Goal: Check status: Check status

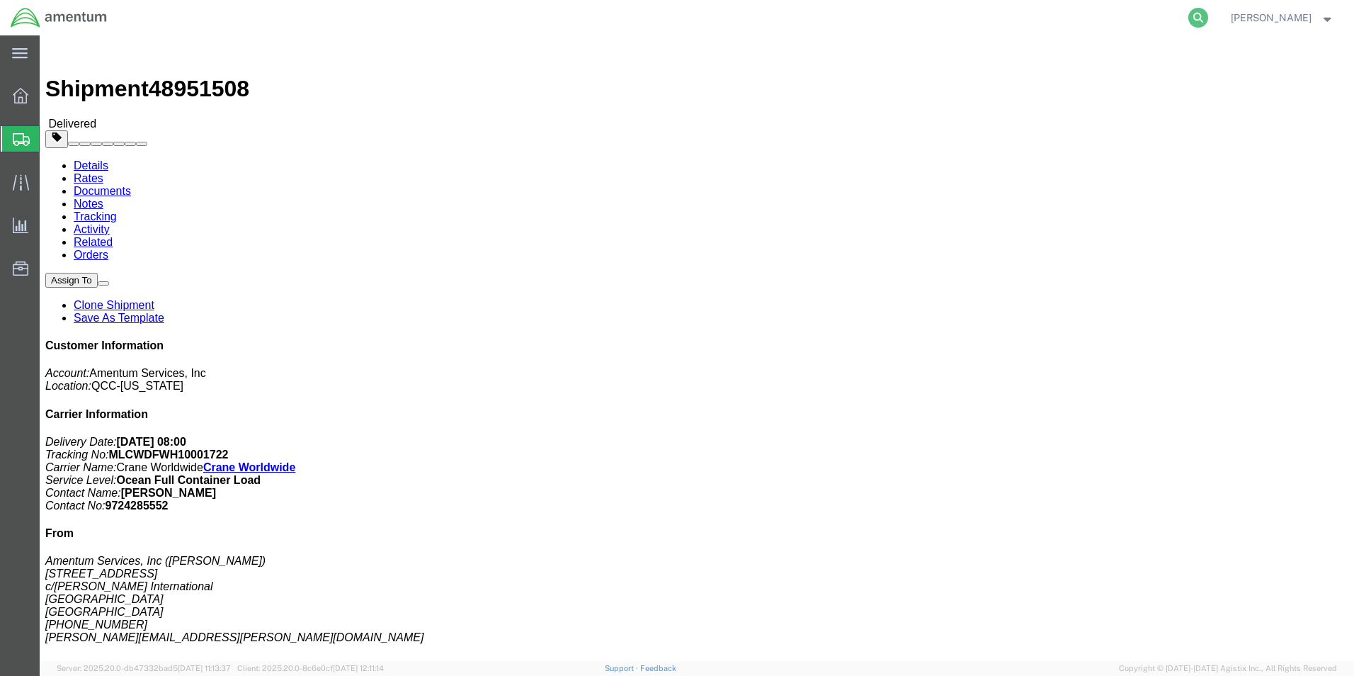
click at [1189, 23] on icon at bounding box center [1199, 18] width 20 height 20
click at [892, 10] on input "search" at bounding box center [973, 18] width 431 height 34
paste input "393733395141"
type input "393733395141"
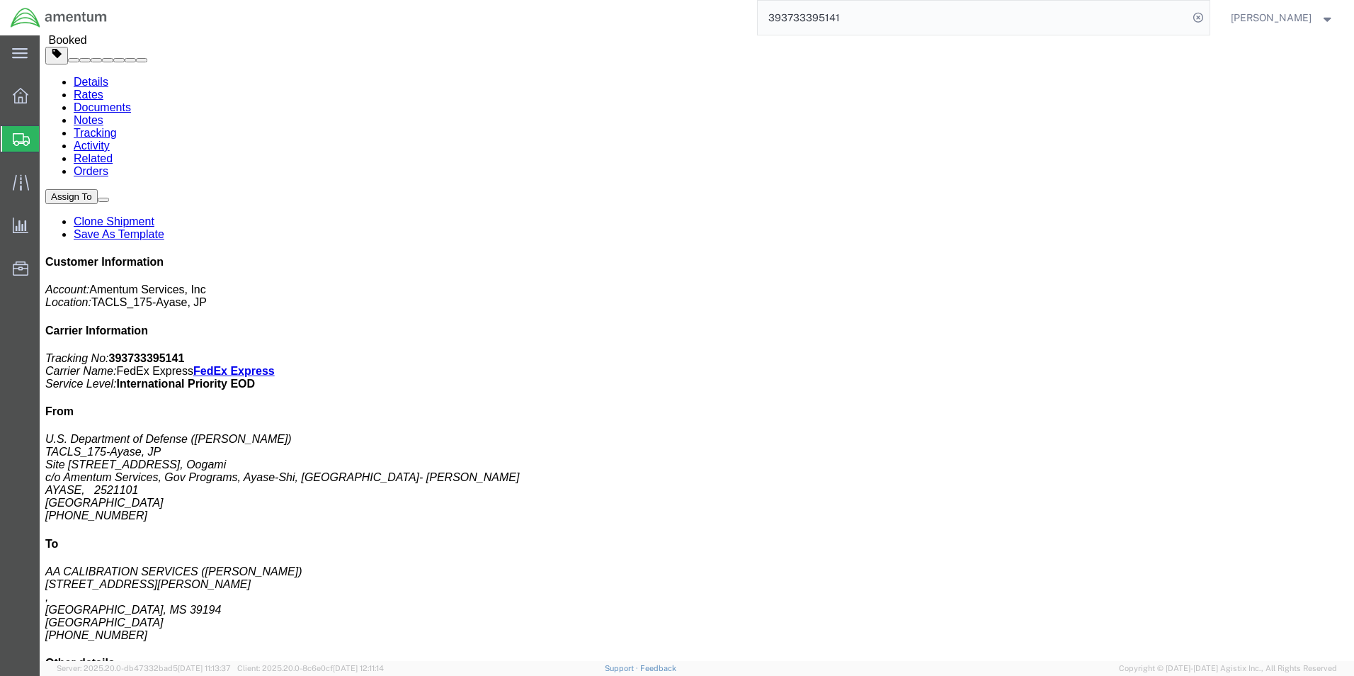
scroll to position [212, 0]
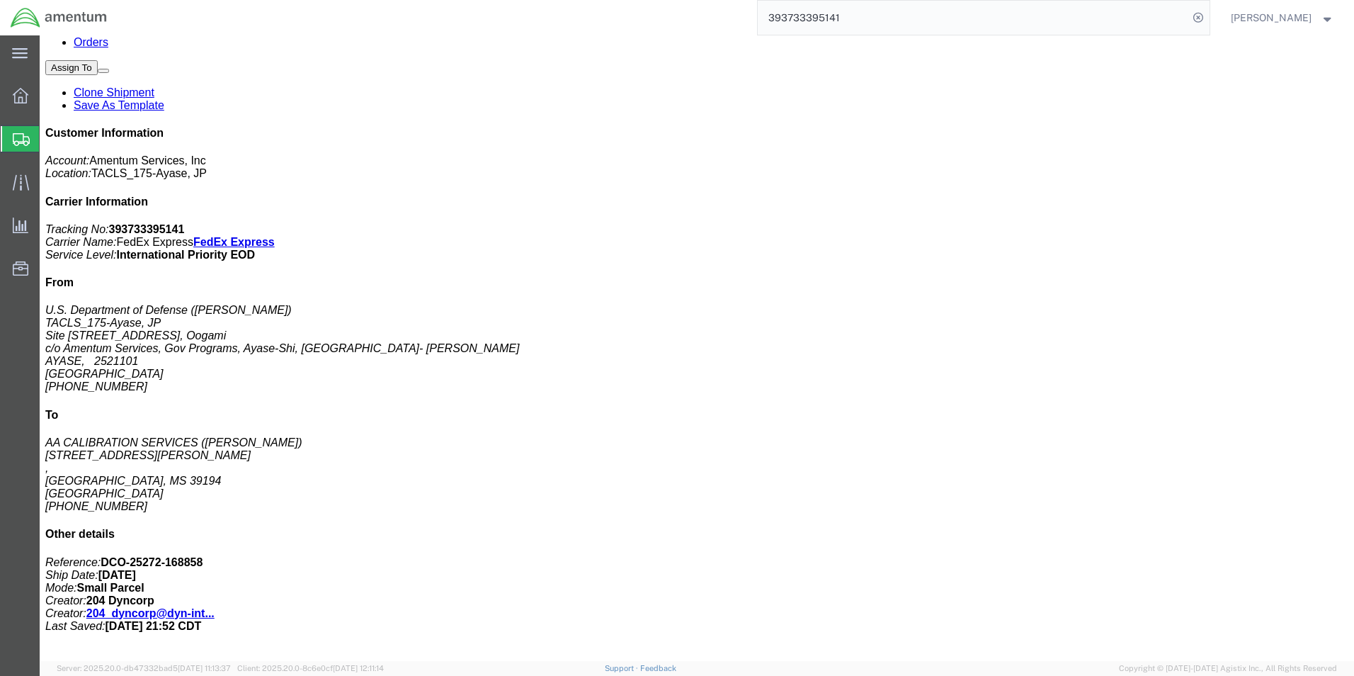
click p "Pieces: 1.00 Each"
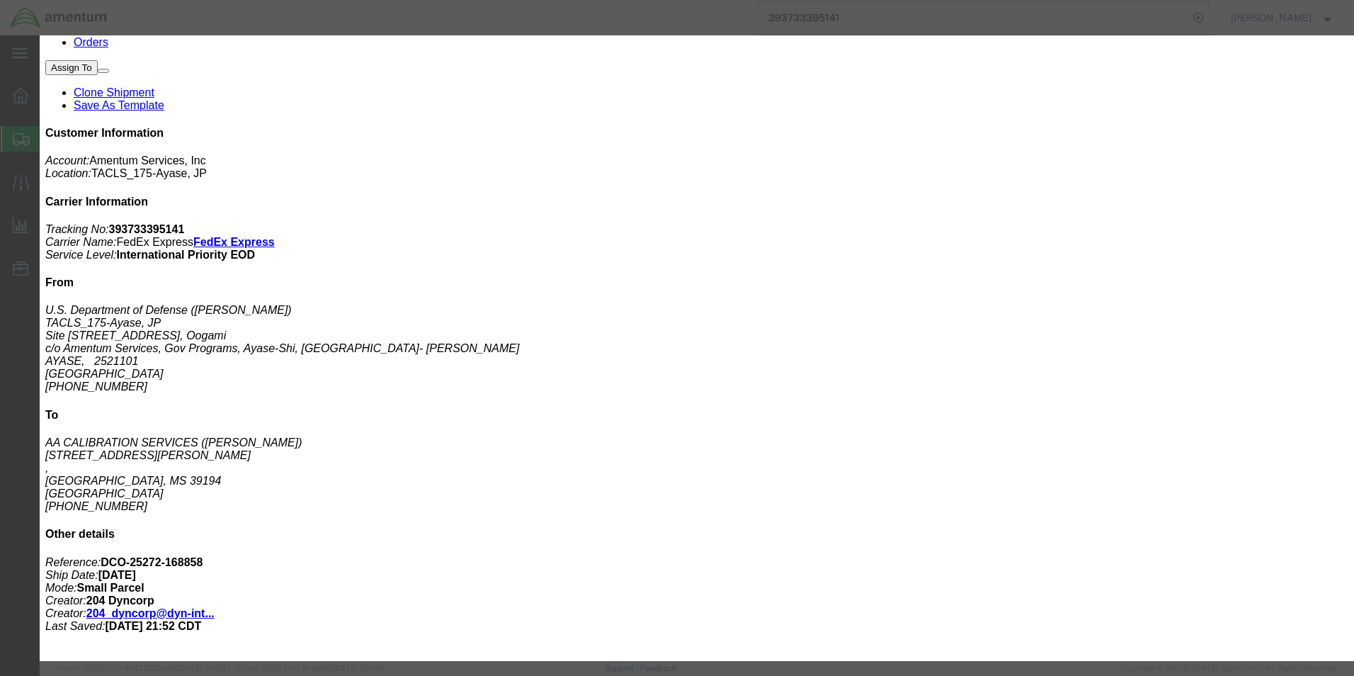
click icon "button"
